Goal: Task Accomplishment & Management: Use online tool/utility

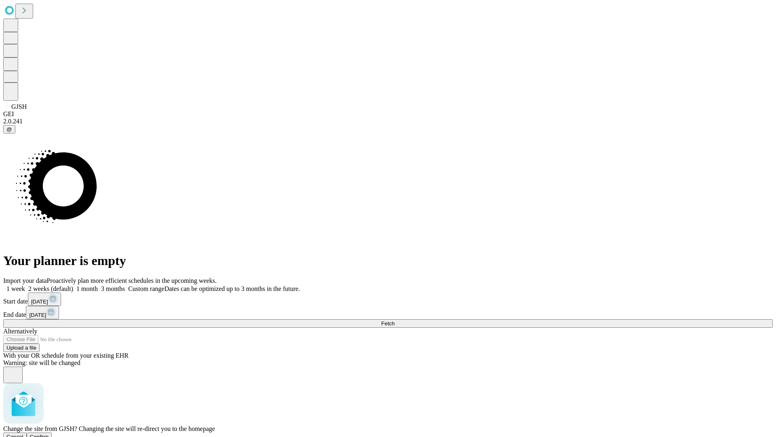
click at [49, 434] on span "Confirm" at bounding box center [39, 437] width 19 height 6
click at [98, 285] on label "1 month" at bounding box center [85, 288] width 25 height 7
click at [395, 320] on span "Fetch" at bounding box center [387, 323] width 13 height 6
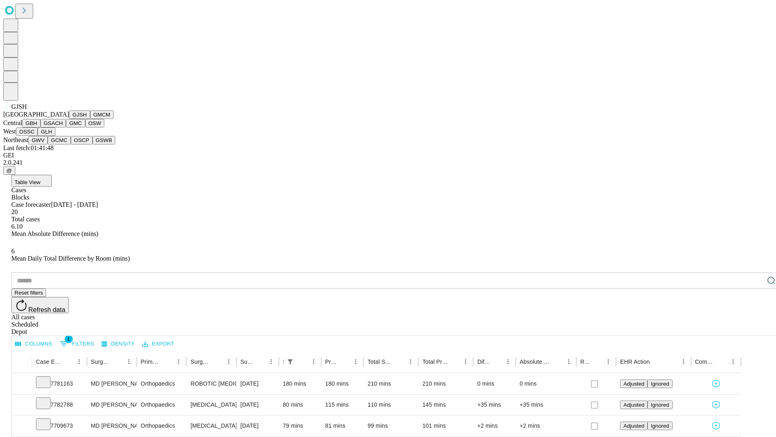
click at [90, 119] on button "GMCM" at bounding box center [101, 114] width 23 height 8
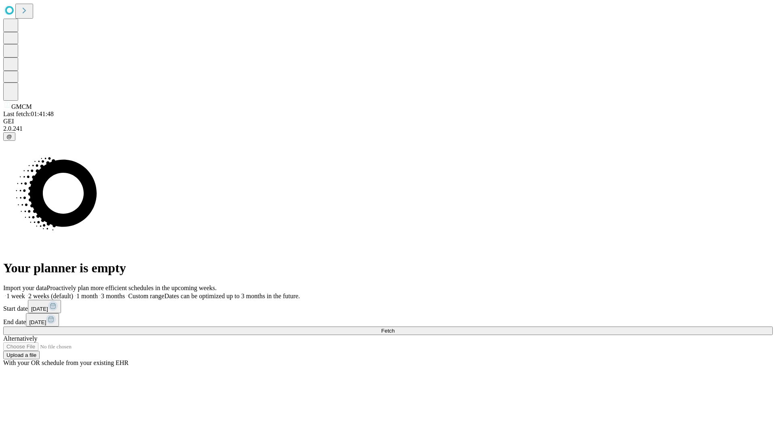
click at [98, 292] on label "1 month" at bounding box center [85, 295] width 25 height 7
click at [395, 328] on span "Fetch" at bounding box center [387, 331] width 13 height 6
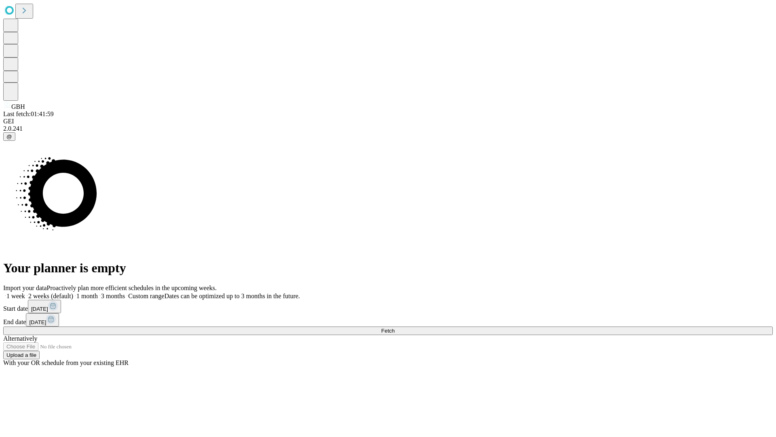
click at [98, 292] on label "1 month" at bounding box center [85, 295] width 25 height 7
click at [395, 328] on span "Fetch" at bounding box center [387, 331] width 13 height 6
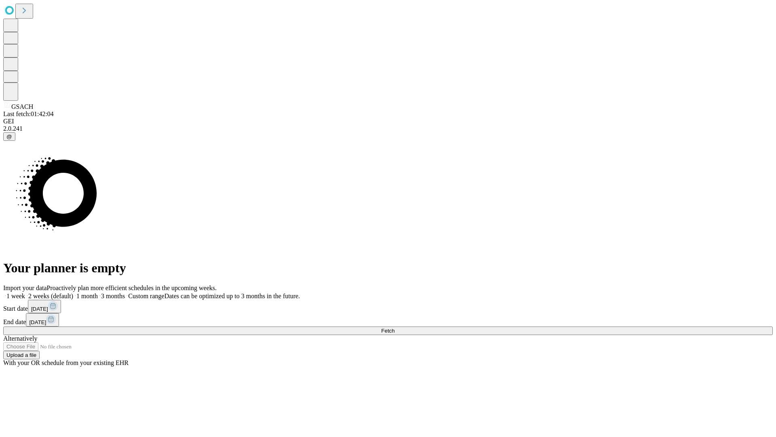
click at [98, 292] on label "1 month" at bounding box center [85, 295] width 25 height 7
click at [395, 328] on span "Fetch" at bounding box center [387, 331] width 13 height 6
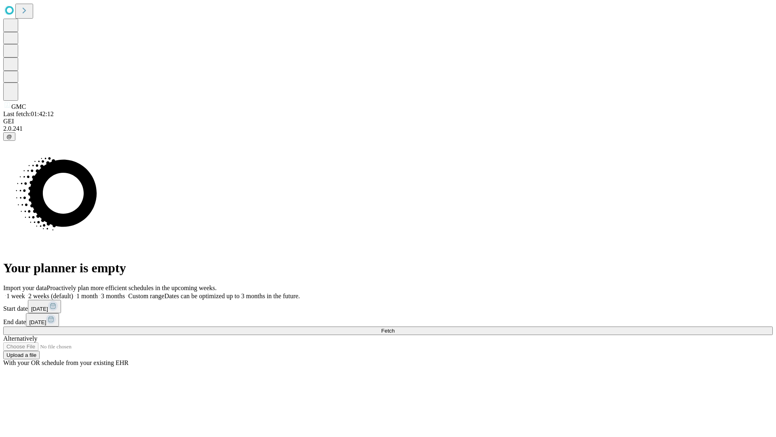
click at [98, 292] on label "1 month" at bounding box center [85, 295] width 25 height 7
click at [395, 328] on span "Fetch" at bounding box center [387, 331] width 13 height 6
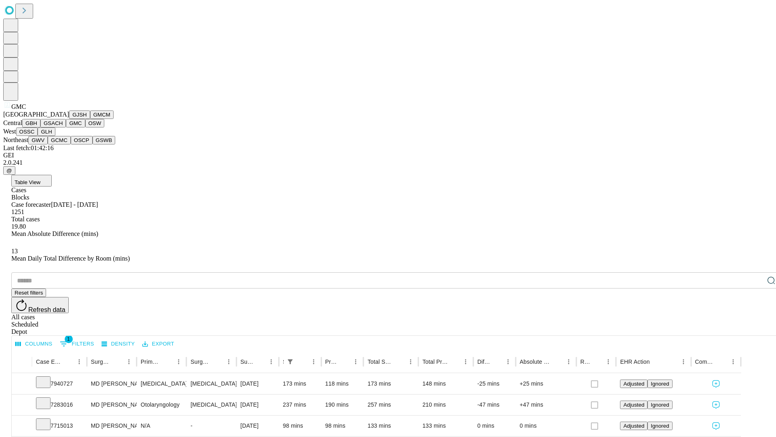
click at [85, 127] on button "OSW" at bounding box center [94, 123] width 19 height 8
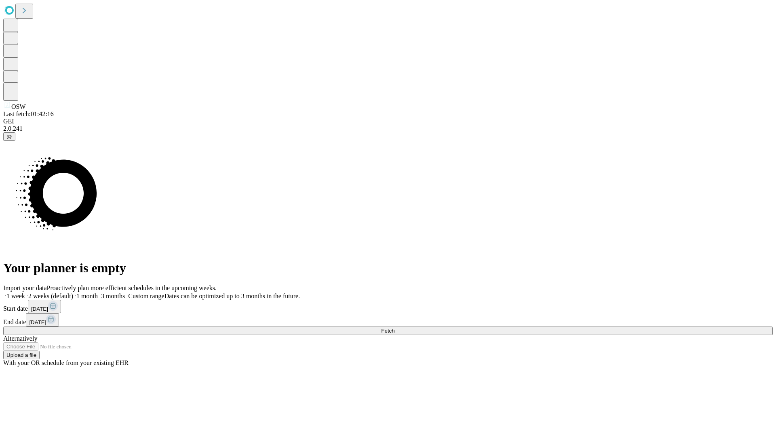
click at [98, 292] on label "1 month" at bounding box center [85, 295] width 25 height 7
click at [395, 328] on span "Fetch" at bounding box center [387, 331] width 13 height 6
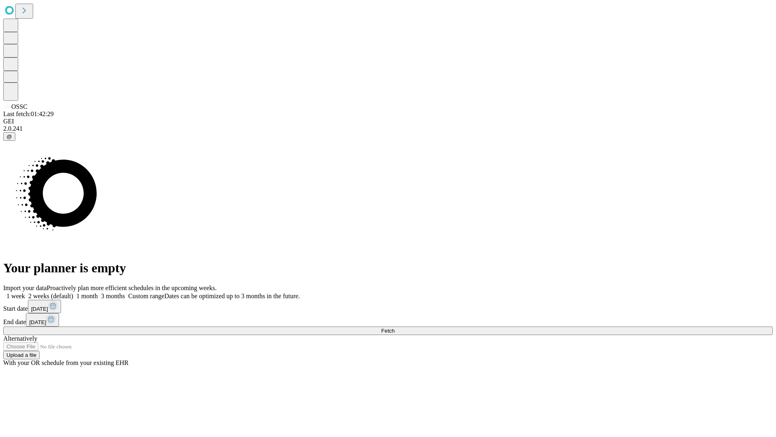
click at [98, 292] on label "1 month" at bounding box center [85, 295] width 25 height 7
click at [395, 328] on span "Fetch" at bounding box center [387, 331] width 13 height 6
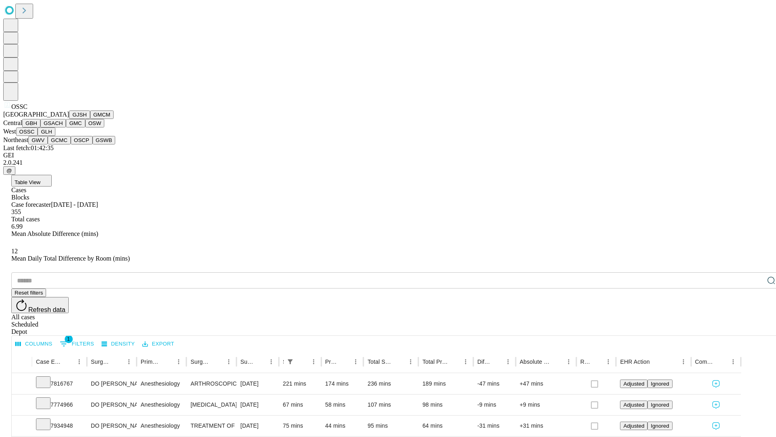
click at [55, 136] on button "GLH" at bounding box center [46, 131] width 17 height 8
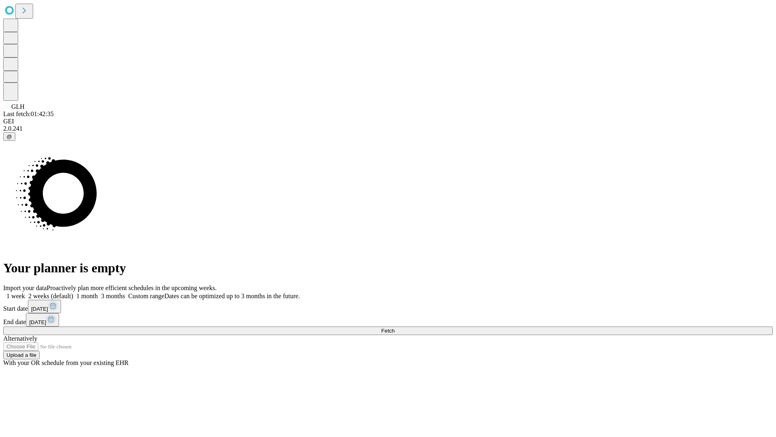
click at [98, 292] on label "1 month" at bounding box center [85, 295] width 25 height 7
click at [395, 328] on span "Fetch" at bounding box center [387, 331] width 13 height 6
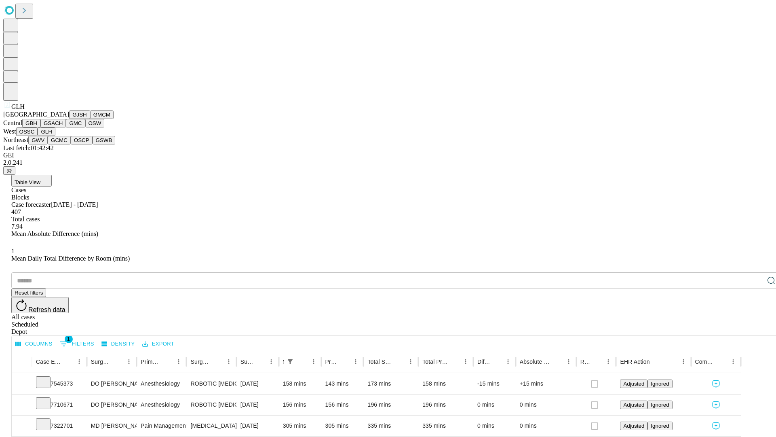
click at [48, 144] on button "GWV" at bounding box center [37, 140] width 19 height 8
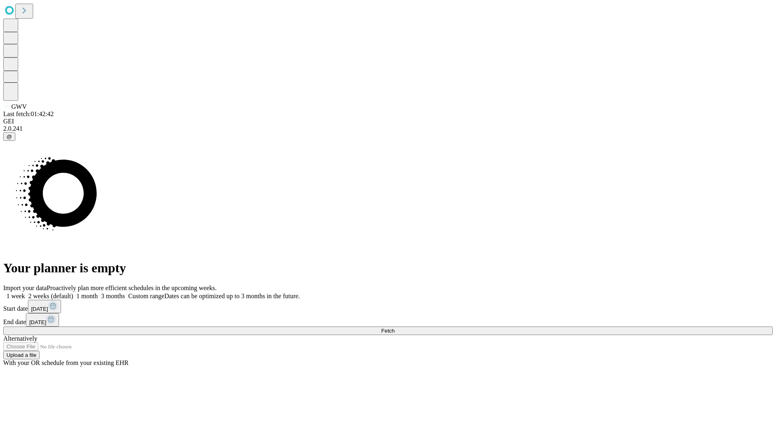
click at [98, 292] on label "1 month" at bounding box center [85, 295] width 25 height 7
click at [395, 328] on span "Fetch" at bounding box center [387, 331] width 13 height 6
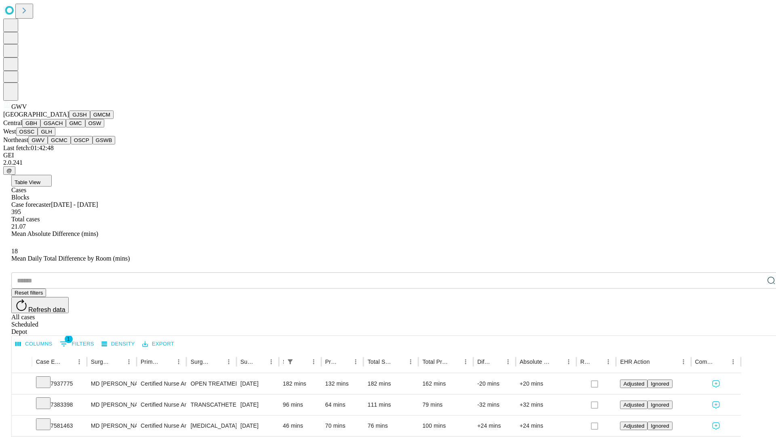
click at [63, 144] on button "GCMC" at bounding box center [59, 140] width 23 height 8
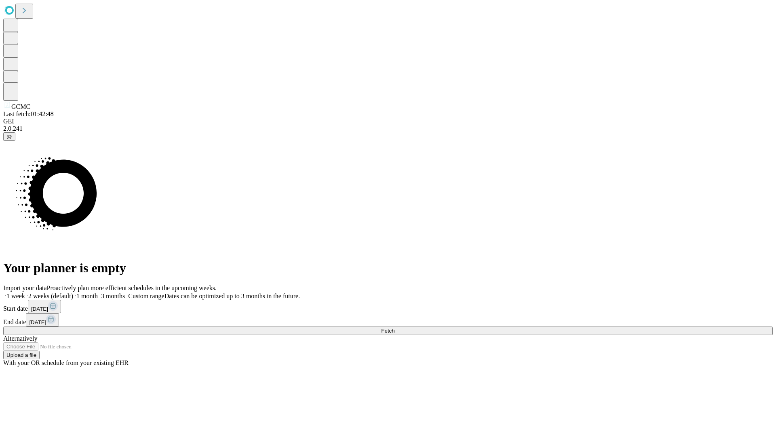
click at [98, 292] on label "1 month" at bounding box center [85, 295] width 25 height 7
click at [395, 328] on span "Fetch" at bounding box center [387, 331] width 13 height 6
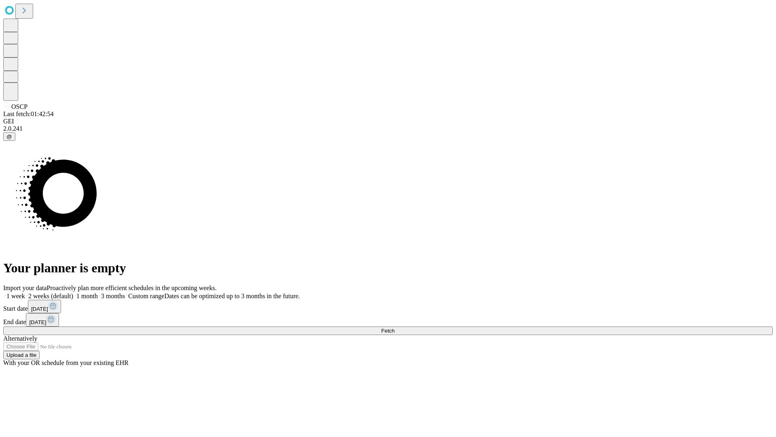
click at [98, 292] on label "1 month" at bounding box center [85, 295] width 25 height 7
click at [395, 328] on span "Fetch" at bounding box center [387, 331] width 13 height 6
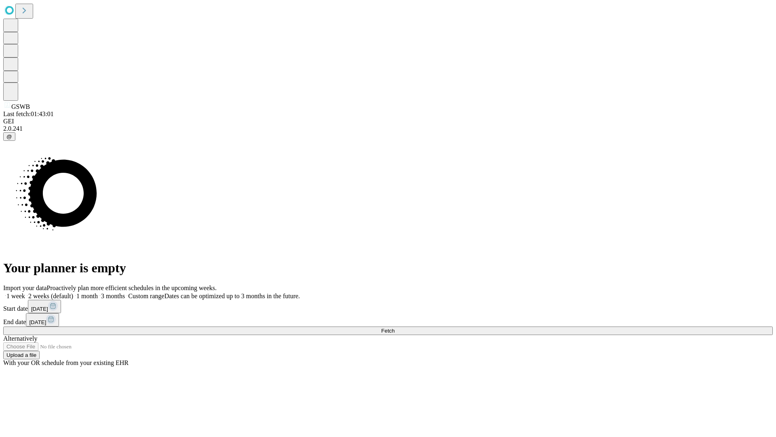
click at [98, 292] on label "1 month" at bounding box center [85, 295] width 25 height 7
click at [395, 328] on span "Fetch" at bounding box center [387, 331] width 13 height 6
